Goal: Entertainment & Leisure: Consume media (video, audio)

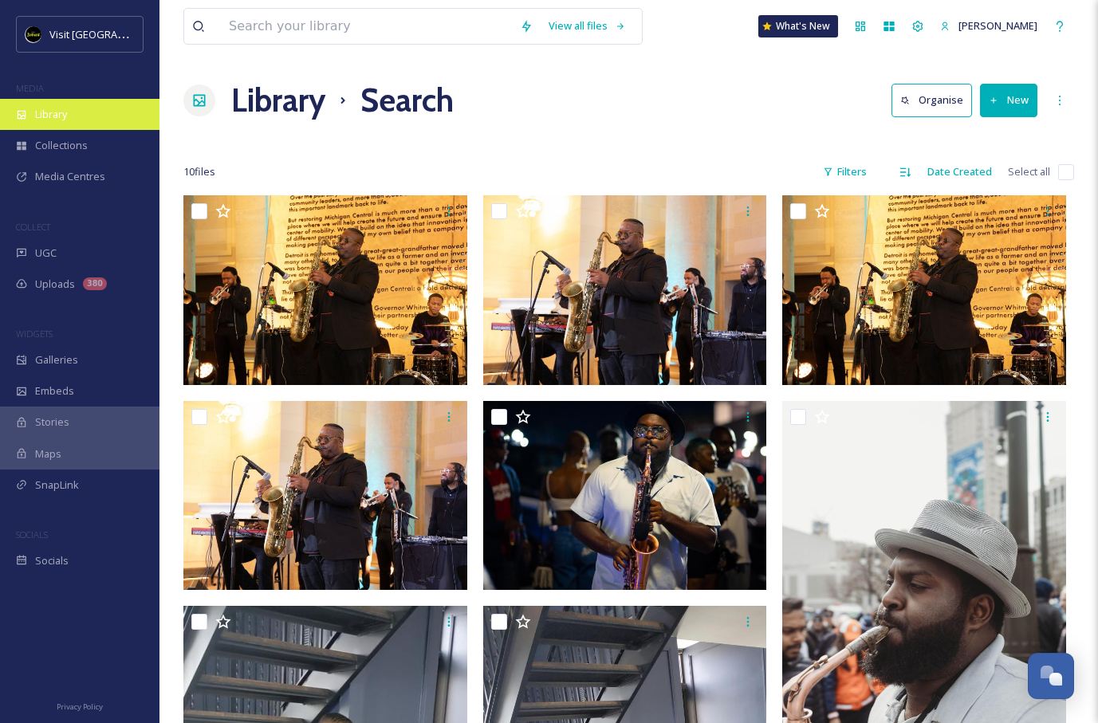
click at [96, 116] on div "Library" at bounding box center [79, 114] width 159 height 31
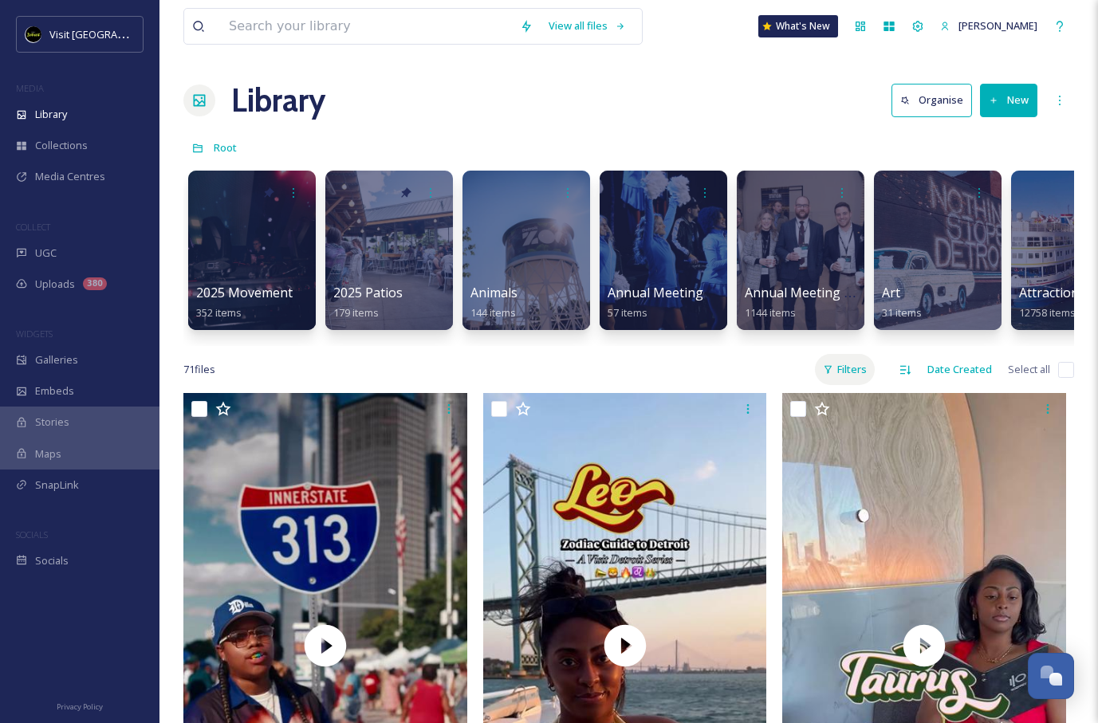
click at [848, 375] on div "Filters" at bounding box center [845, 369] width 60 height 31
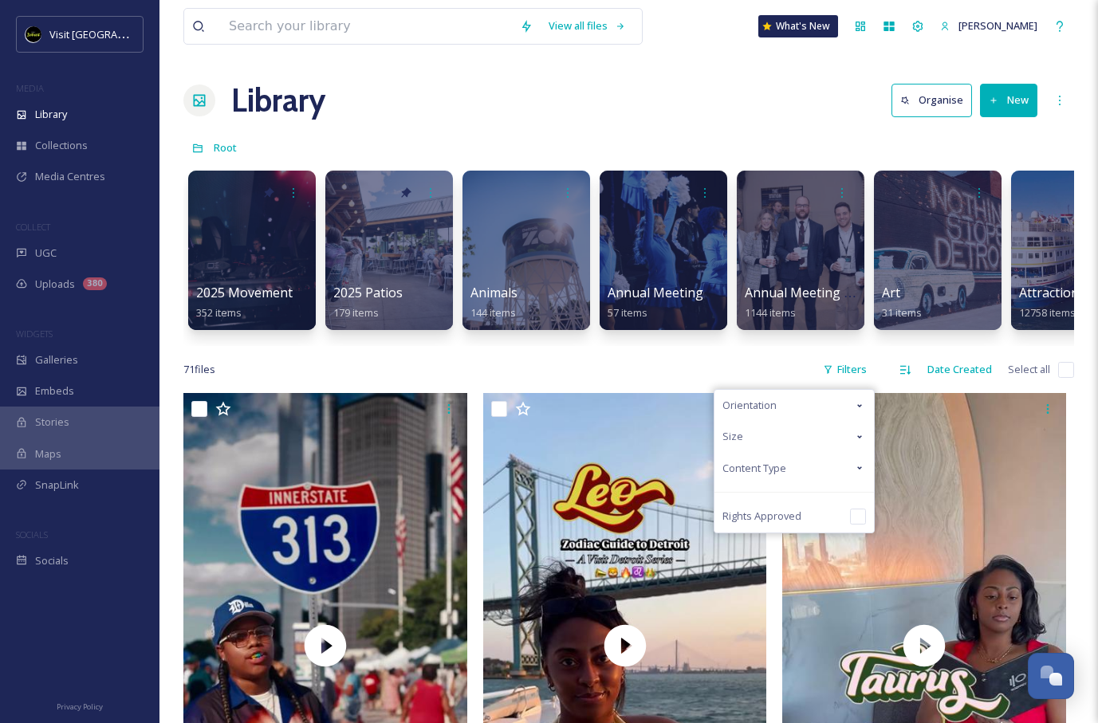
click at [827, 438] on div "Size" at bounding box center [793, 436] width 159 height 31
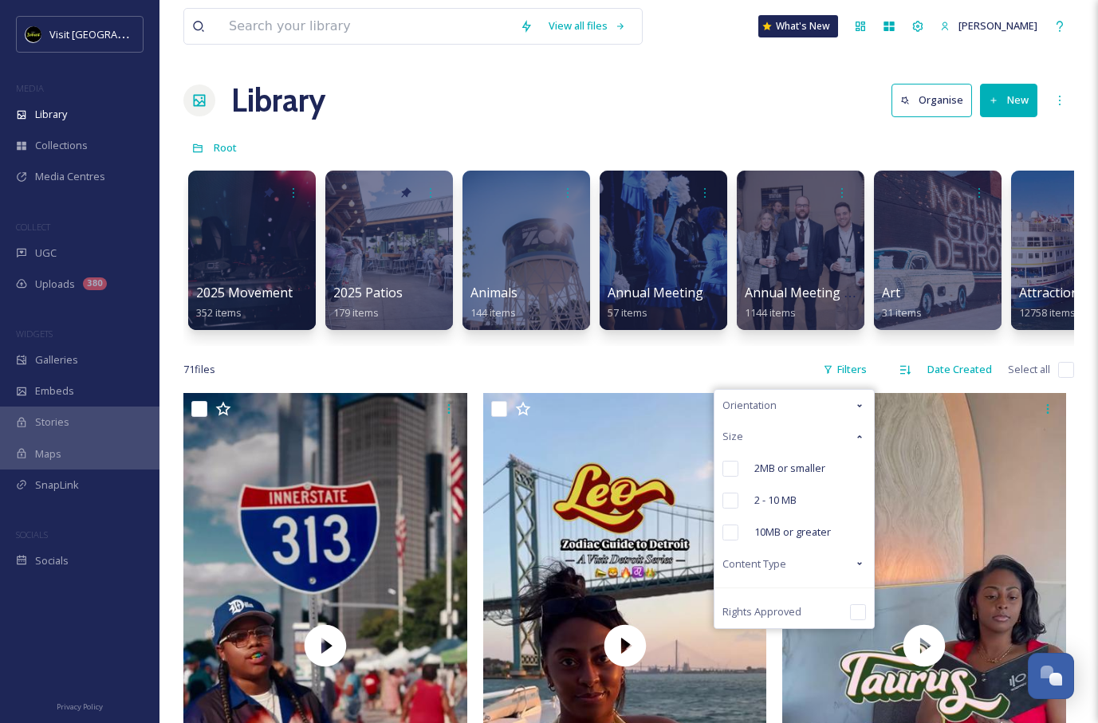
click at [820, 439] on div "Size" at bounding box center [793, 436] width 159 height 31
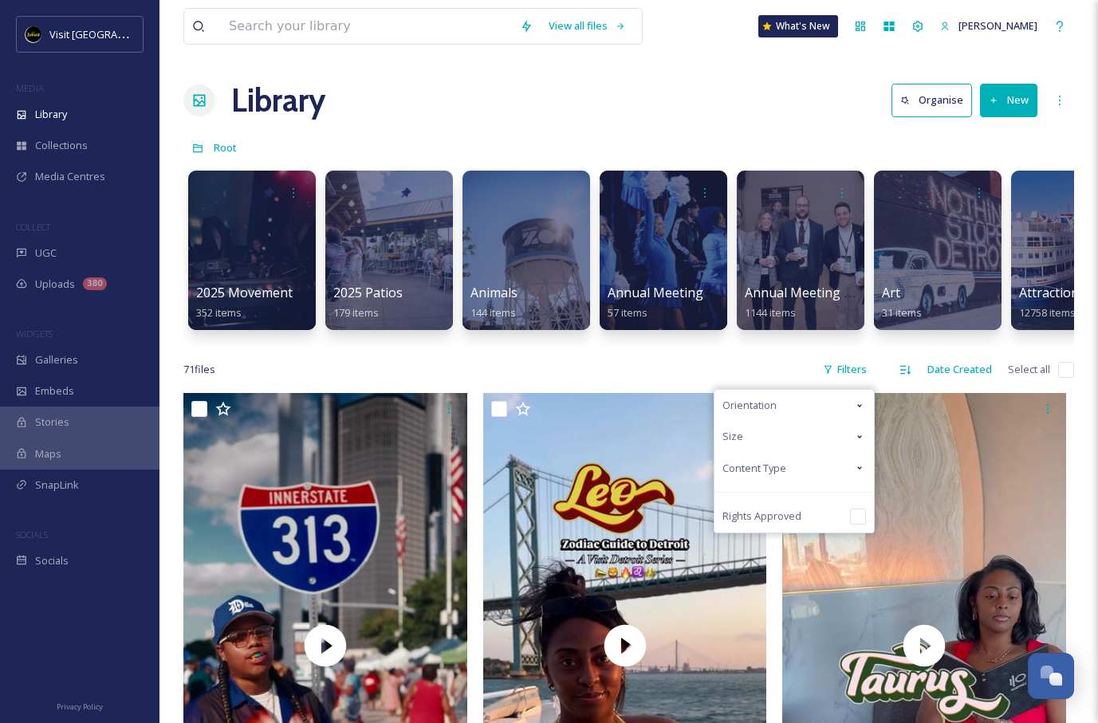
click at [806, 472] on div "Content Type" at bounding box center [793, 468] width 159 height 31
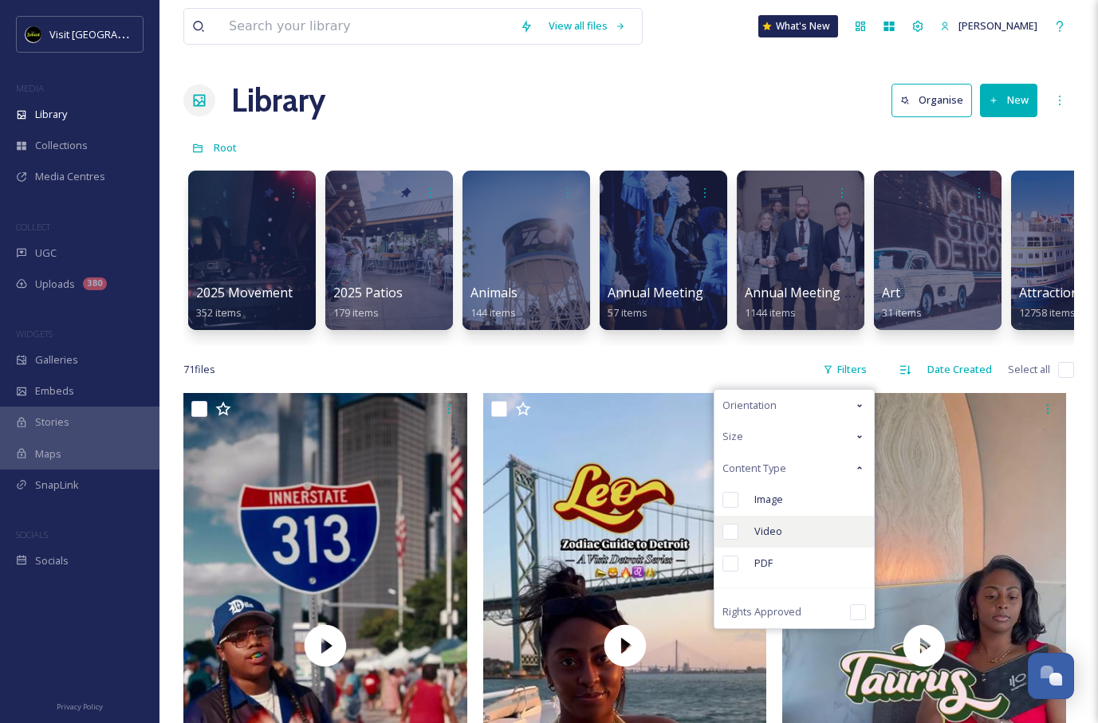
click at [769, 536] on span "Video" at bounding box center [768, 531] width 28 height 15
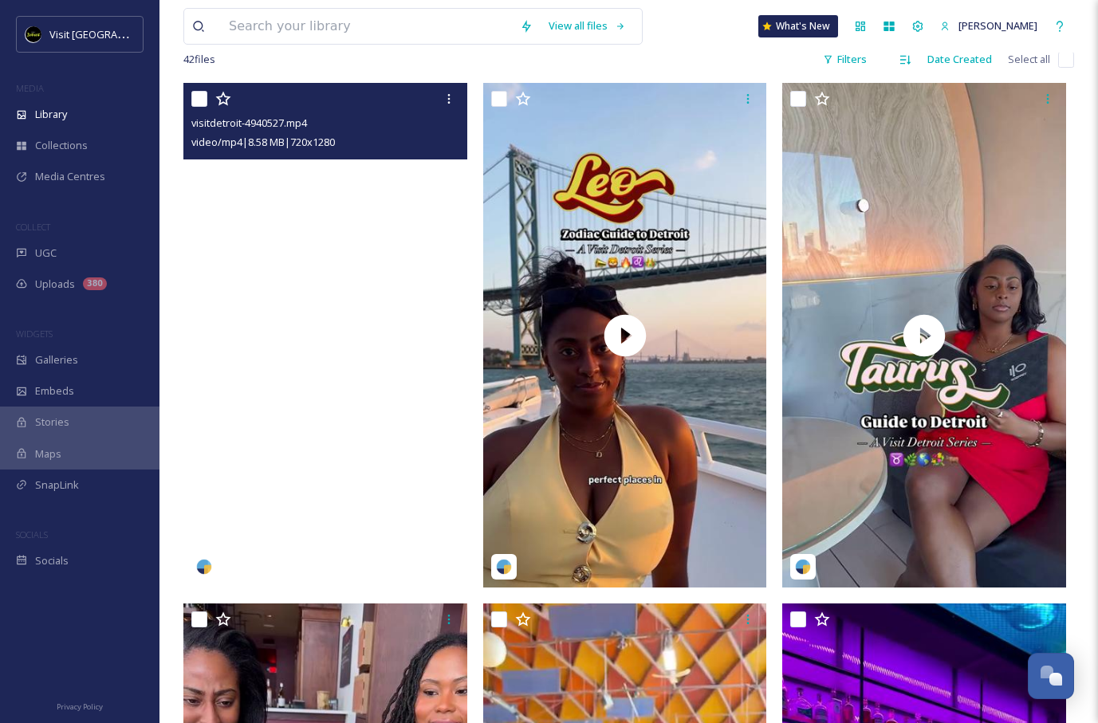
scroll to position [311, 0]
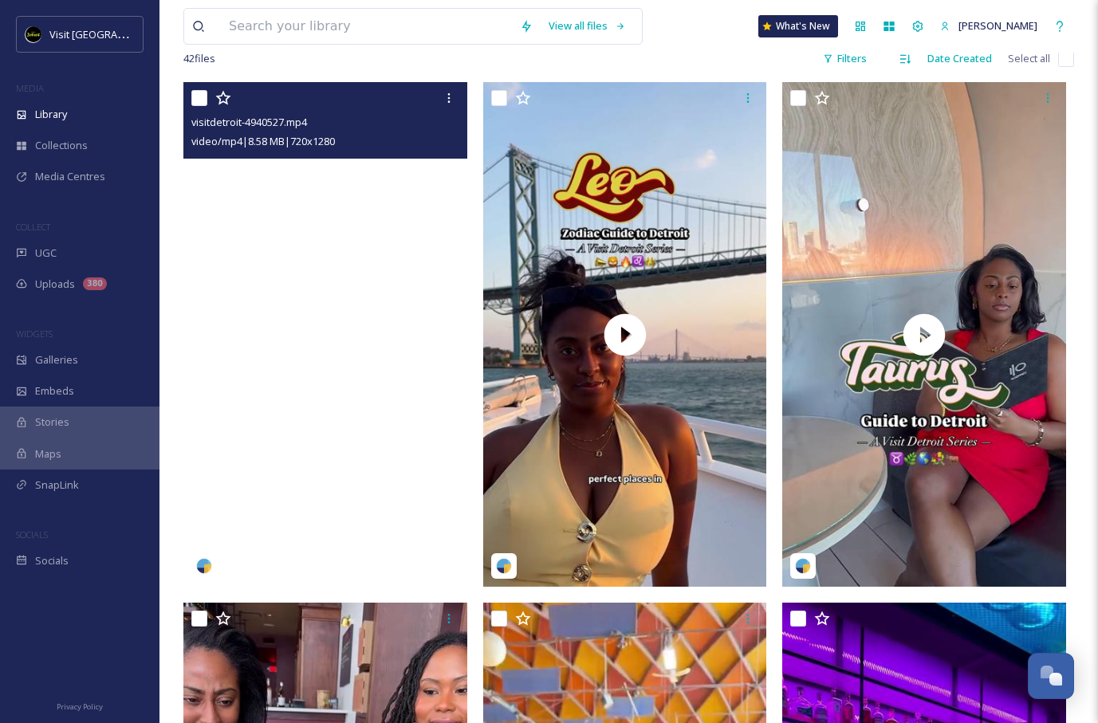
click at [305, 354] on video "visitdetroit-4940527.mp4" at bounding box center [325, 334] width 284 height 505
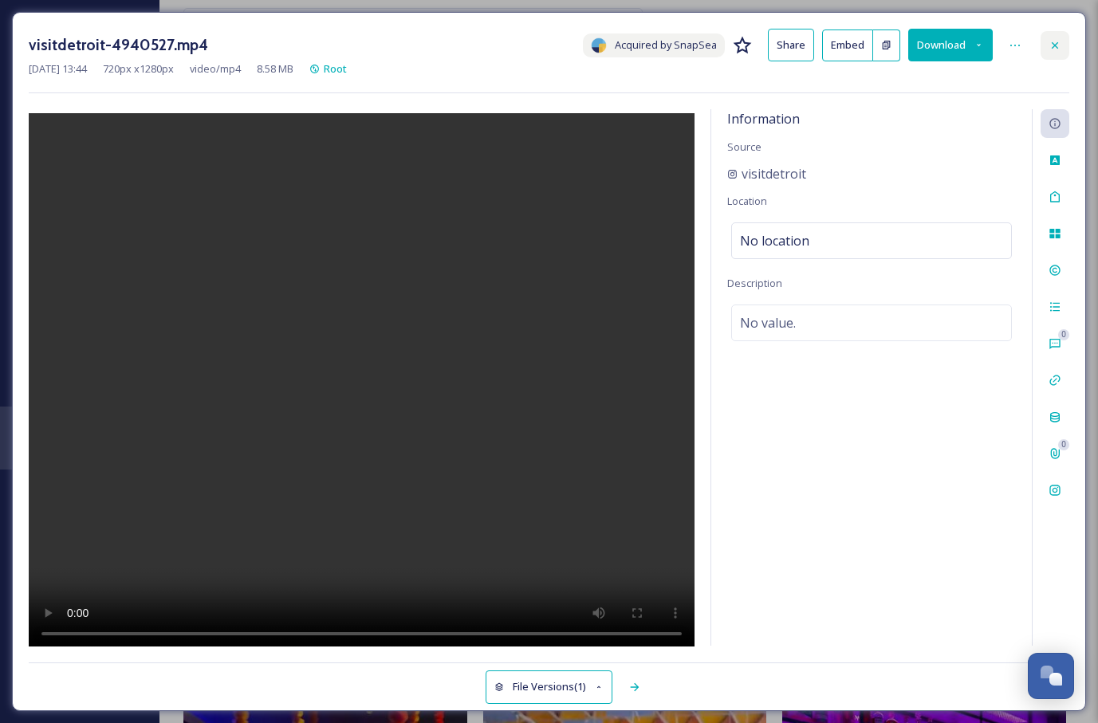
click at [1053, 40] on icon at bounding box center [1054, 45] width 13 height 13
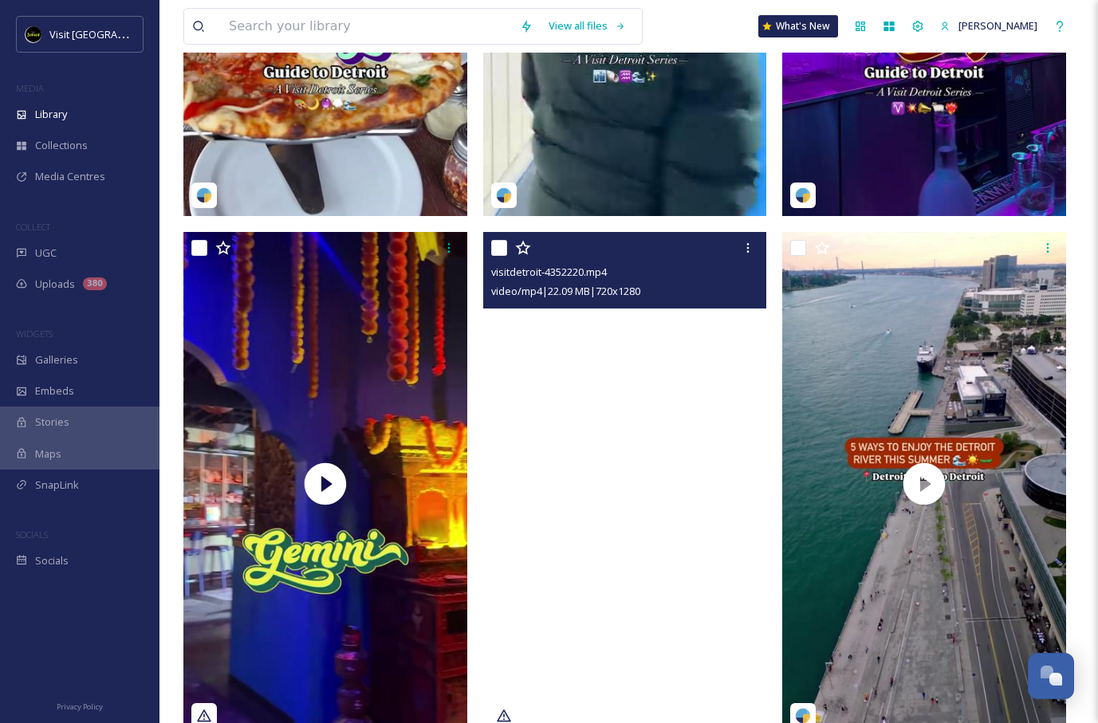
scroll to position [1206, 0]
